Goal: Find contact information: Find contact information

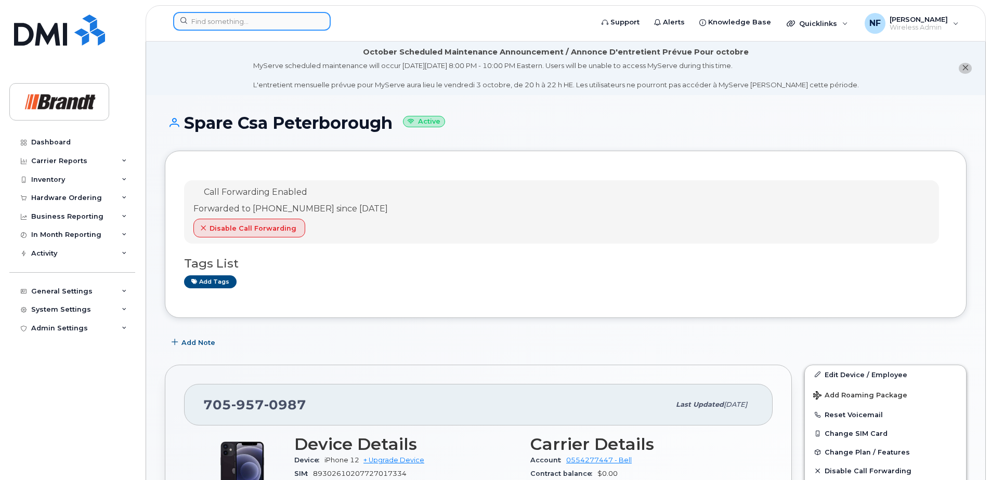
click at [255, 21] on input at bounding box center [252, 21] width 158 height 19
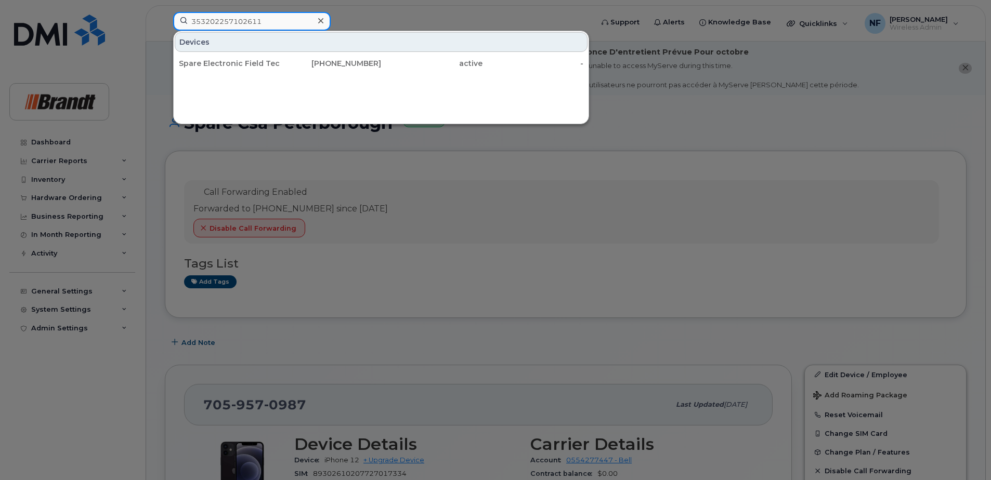
type input "353202257102611"
click at [291, 64] on div "306-570-2785" at bounding box center [330, 63] width 101 height 10
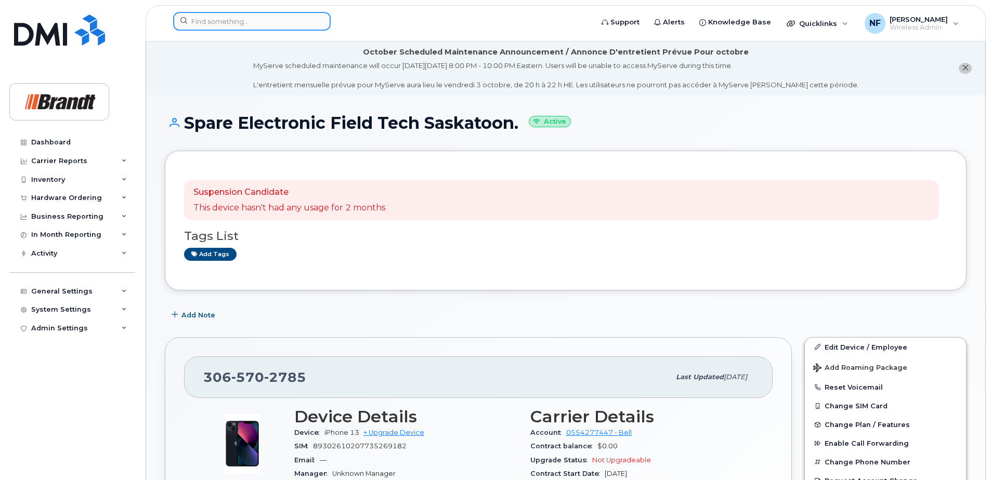
click at [246, 27] on input at bounding box center [252, 21] width 158 height 19
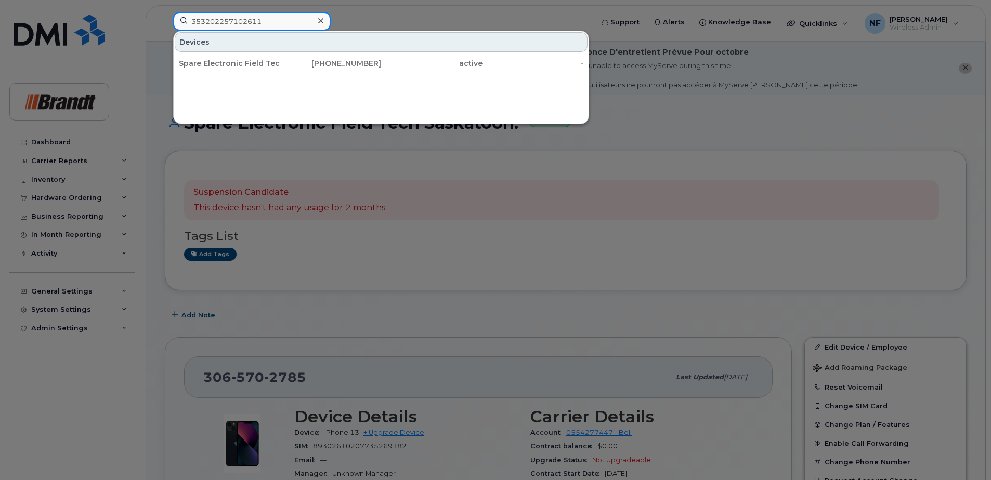
type input "353202257102611"
click at [284, 68] on div "306-570-2785" at bounding box center [330, 63] width 101 height 10
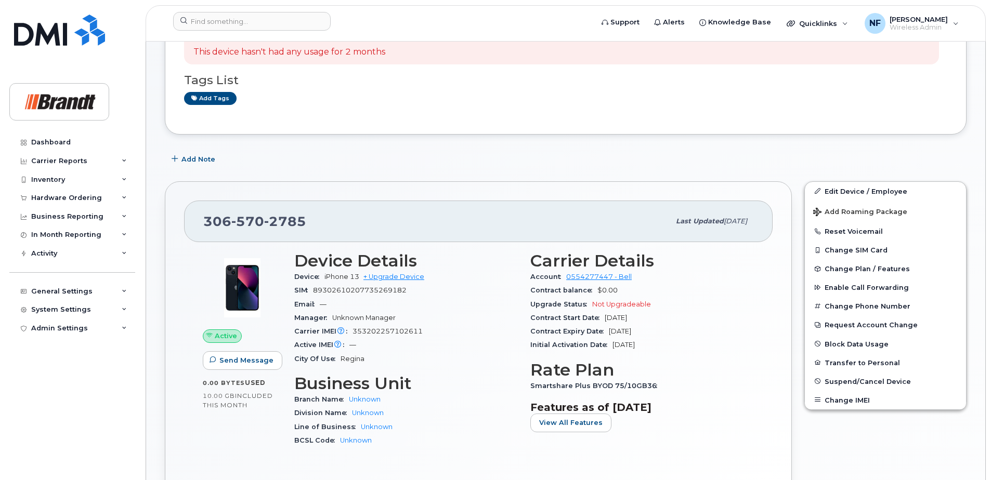
scroll to position [208, 0]
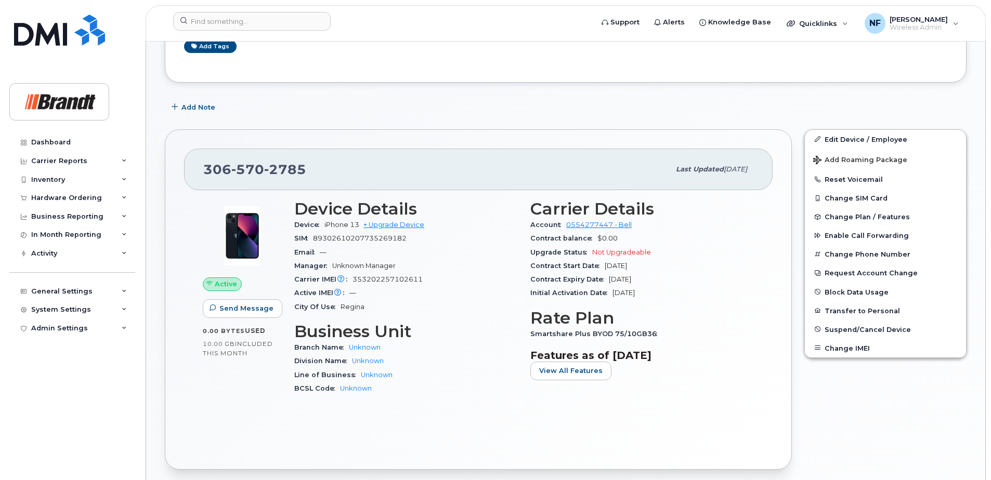
click at [297, 168] on span "2785" at bounding box center [285, 170] width 42 height 16
copy span "[PHONE_NUMBER]"
click at [257, 22] on input at bounding box center [252, 21] width 158 height 19
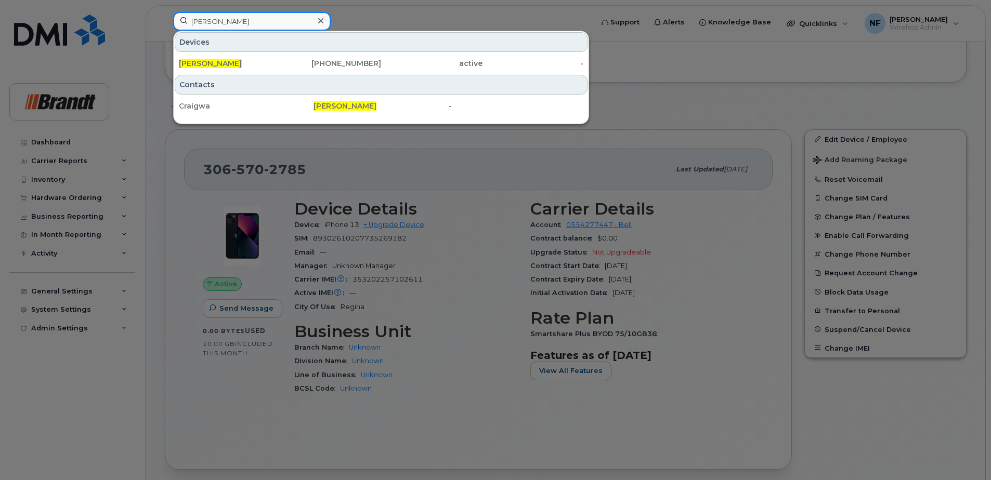
type input "[PERSON_NAME]"
click at [297, 68] on div "[PHONE_NUMBER]" at bounding box center [330, 63] width 101 height 10
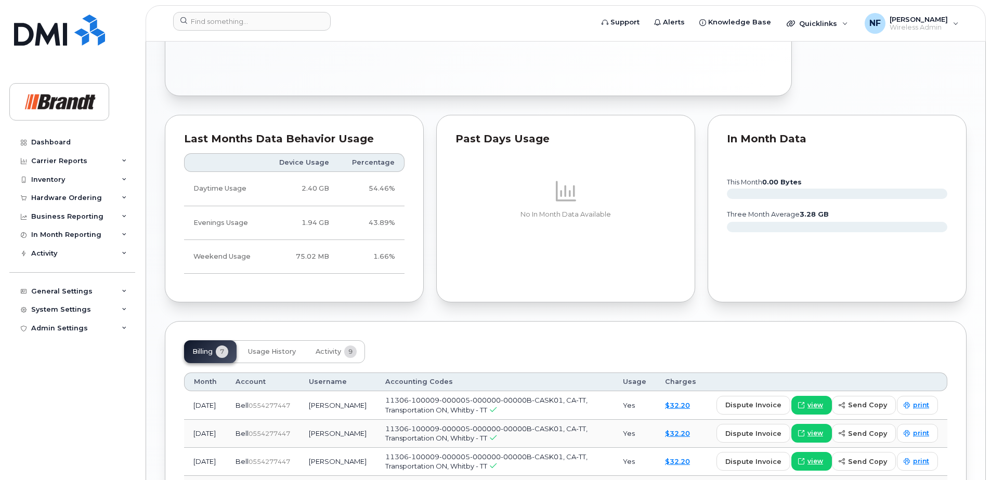
scroll to position [780, 0]
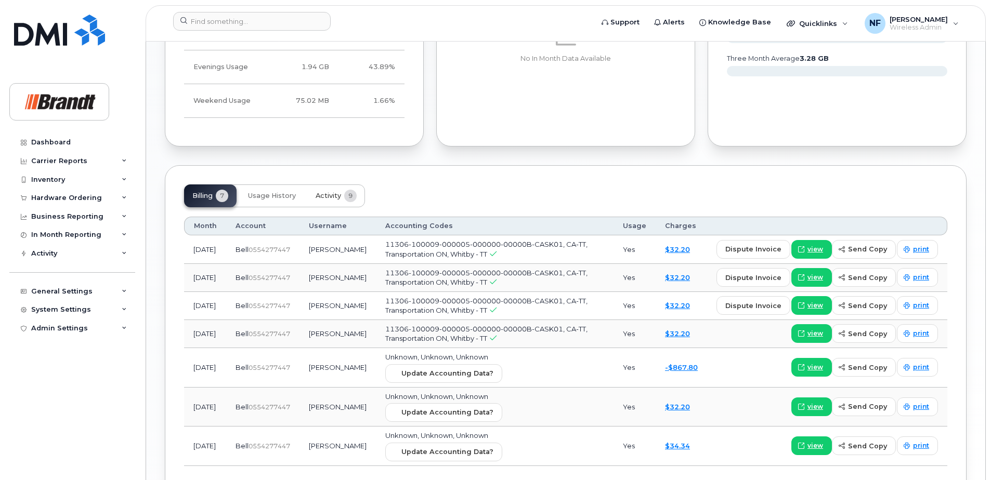
click at [338, 193] on span "Activity" at bounding box center [328, 196] width 25 height 8
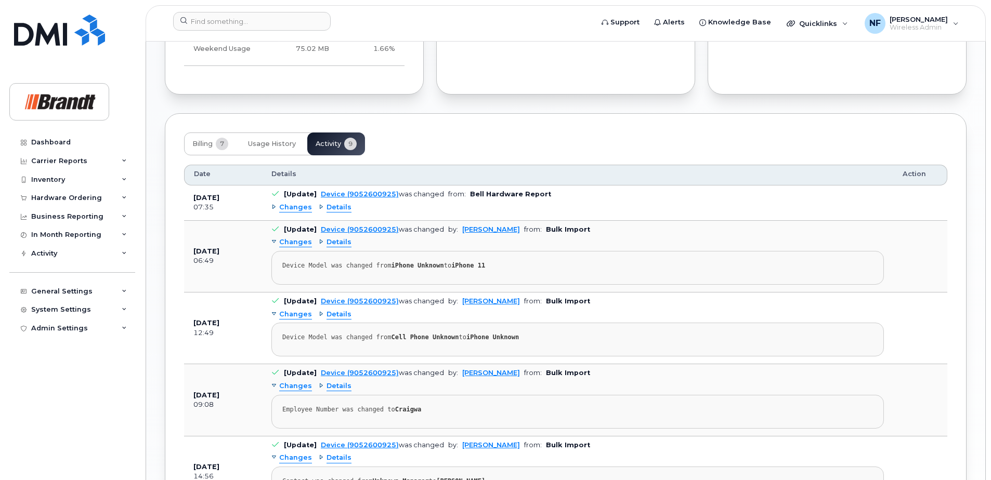
scroll to position [936, 0]
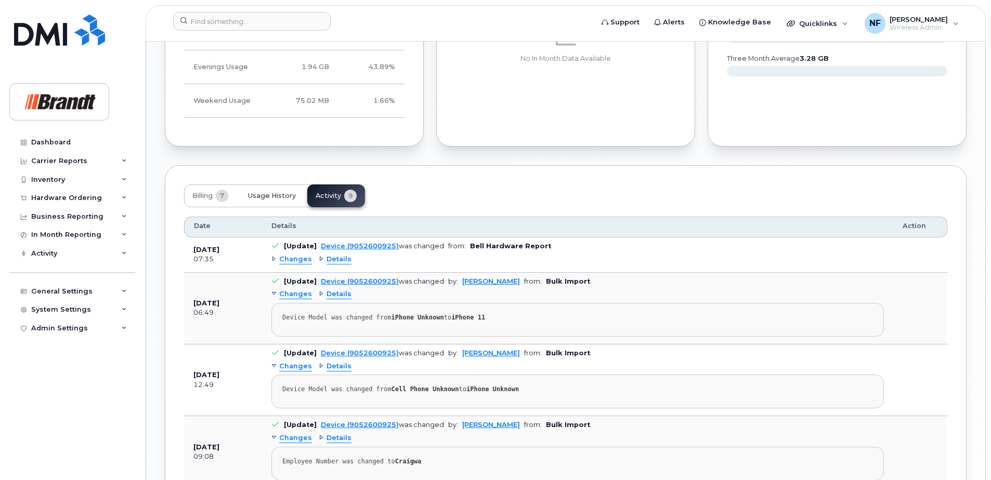
click at [287, 191] on button "Usage History" at bounding box center [272, 196] width 64 height 23
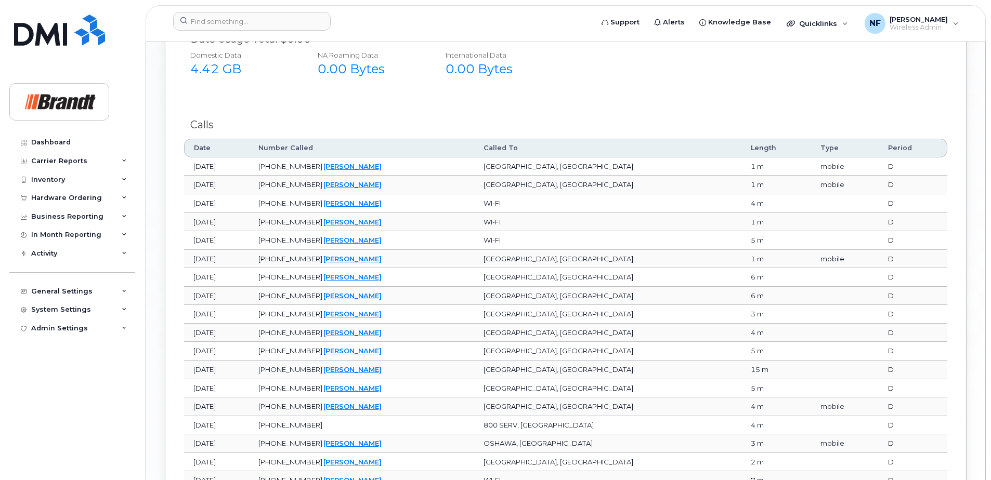
scroll to position [1354, 0]
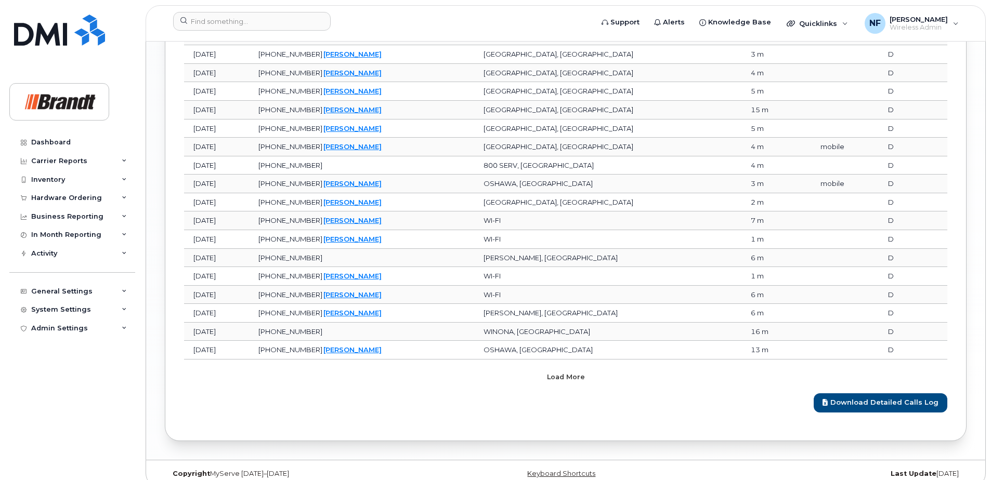
click at [596, 382] on button "Load more" at bounding box center [566, 377] width 312 height 19
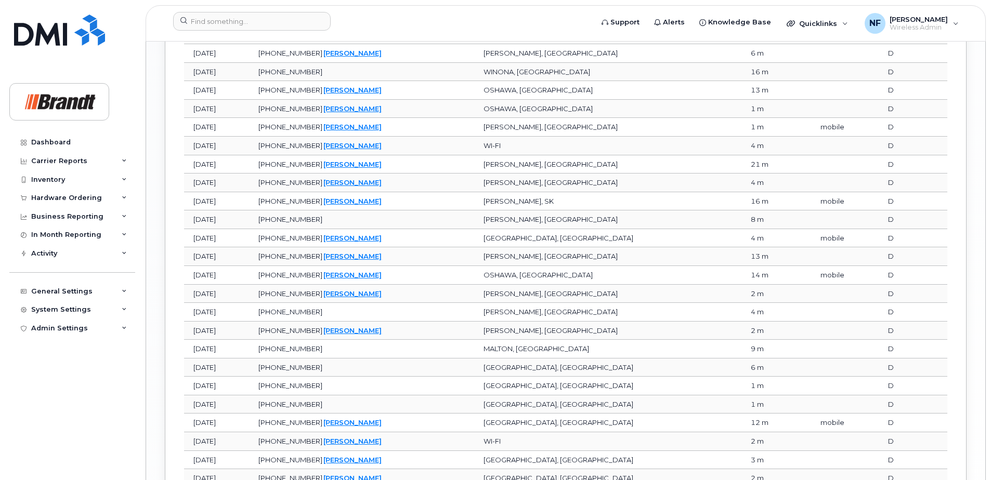
scroll to position [1829, 0]
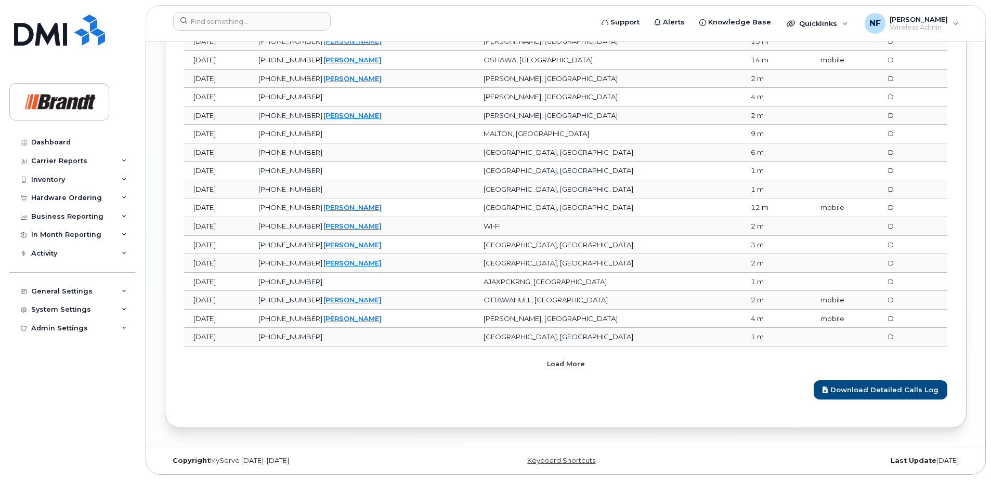
click at [581, 364] on span "Load more" at bounding box center [566, 364] width 38 height 10
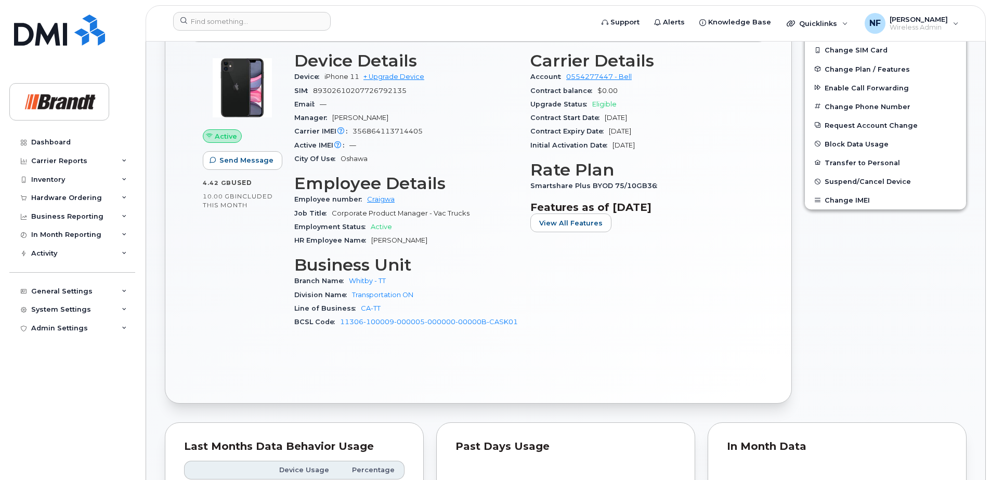
scroll to position [160, 0]
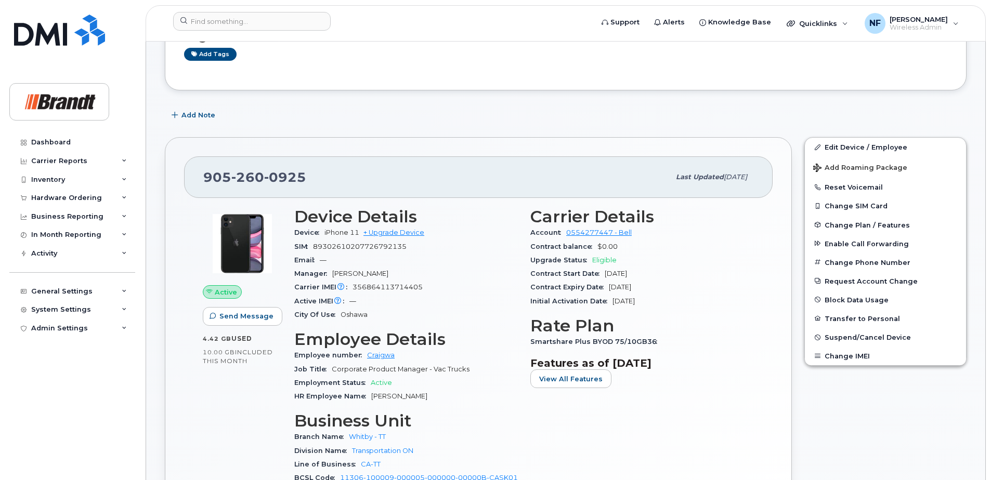
click at [287, 184] on span "0925" at bounding box center [285, 177] width 42 height 16
copy span "905 260 0925"
